Goal: Task Accomplishment & Management: Complete application form

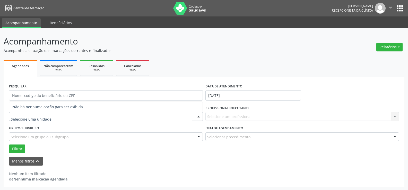
select select "8"
click at [89, 114] on div at bounding box center [106, 116] width 194 height 9
click at [199, 117] on div at bounding box center [199, 117] width 8 height 9
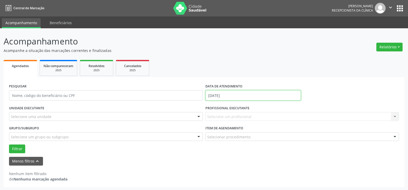
click at [229, 92] on input "[DATE]" at bounding box center [254, 95] width 96 height 10
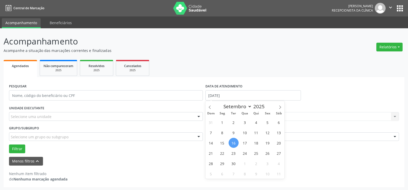
click at [233, 142] on span "16" at bounding box center [234, 143] width 10 height 10
type input "[DATE]"
click at [233, 142] on span "16" at bounding box center [234, 143] width 10 height 10
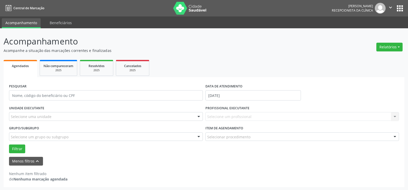
click at [81, 115] on div "Selecione uma unidade" at bounding box center [106, 116] width 194 height 9
click at [22, 129] on label "Grupo/Subgrupo" at bounding box center [24, 129] width 30 height 8
click at [189, 81] on div "PESQUISAR DATA DE ATENDIMENTO [DATE] UNIDADE EXECUTANTE Selecione uma unidade N…" at bounding box center [204, 132] width 401 height 111
click at [216, 120] on div "Selecione um profissional Nenhum resultado encontrado para: " " Não há nenhuma …" at bounding box center [303, 116] width 194 height 9
click at [223, 111] on label "PROFISSIONAL EXECUTANTE" at bounding box center [228, 108] width 44 height 8
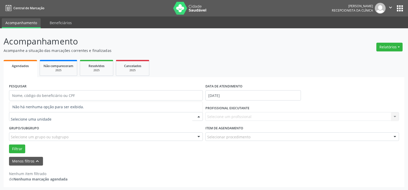
click at [33, 116] on input "text" at bounding box center [102, 119] width 182 height 10
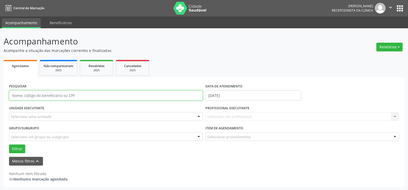
click at [42, 97] on input "text" at bounding box center [106, 95] width 194 height 10
click at [107, 118] on div "Selecione uma unidade" at bounding box center [106, 116] width 194 height 9
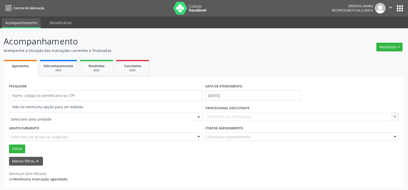
click at [197, 117] on div at bounding box center [199, 117] width 8 height 9
click at [392, 5] on icon "" at bounding box center [391, 8] width 6 height 6
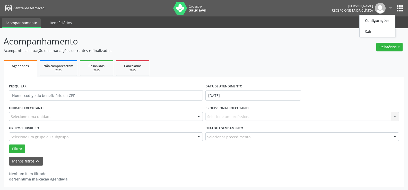
click at [382, 27] on ul "Configurações Sair" at bounding box center [378, 26] width 36 height 22
click at [383, 32] on link "Sair" at bounding box center [378, 31] width 36 height 7
